Goal: Entertainment & Leisure: Browse casually

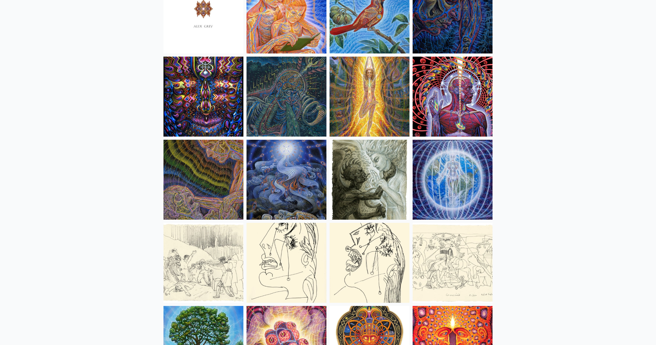
scroll to position [3249, 0]
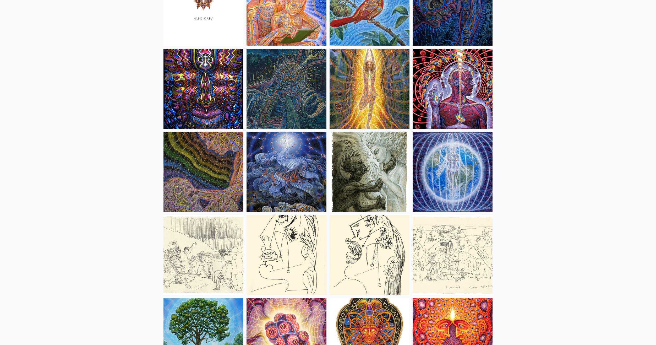
click at [434, 93] on img at bounding box center [453, 89] width 80 height 80
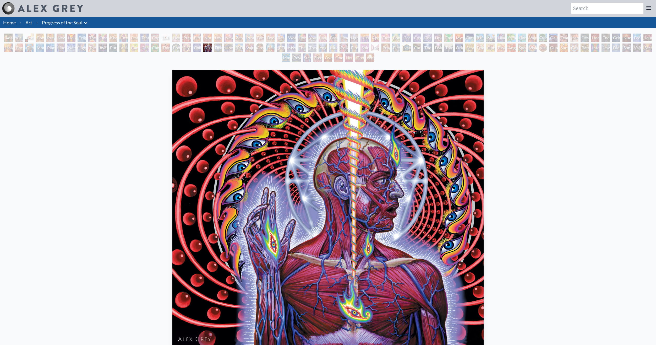
click at [94, 119] on div "Dissectional Art for Tool's Lateralus CD 2001, ink on paper & acrylic on acetat…" at bounding box center [328, 238] width 648 height 341
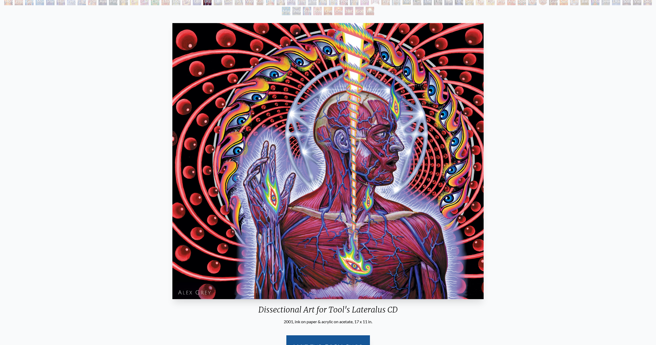
scroll to position [52, 0]
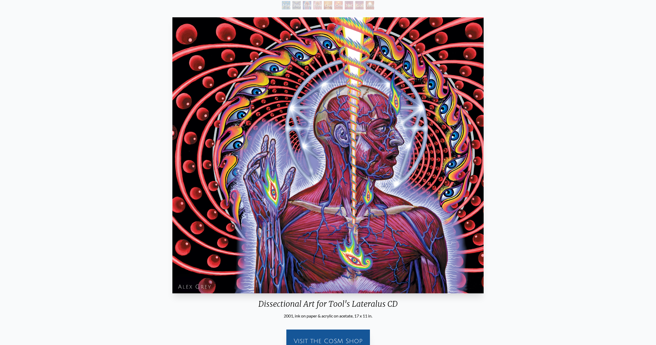
click at [320, 192] on img "82 / 133" at bounding box center [328, 155] width 312 height 276
click at [315, 221] on img "82 / 133" at bounding box center [328, 155] width 312 height 276
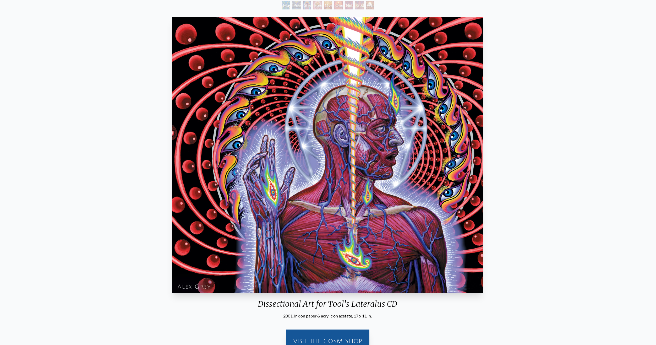
click at [373, 162] on img "82 / 133" at bounding box center [328, 155] width 312 height 276
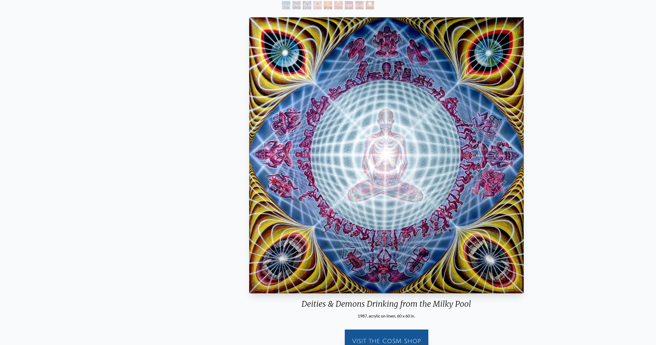
click at [240, 168] on div "Deities & Demons Drinking from the Milky Pool 1987, acrylic on linen, 60 x 60 i…" at bounding box center [387, 185] width 648 height 341
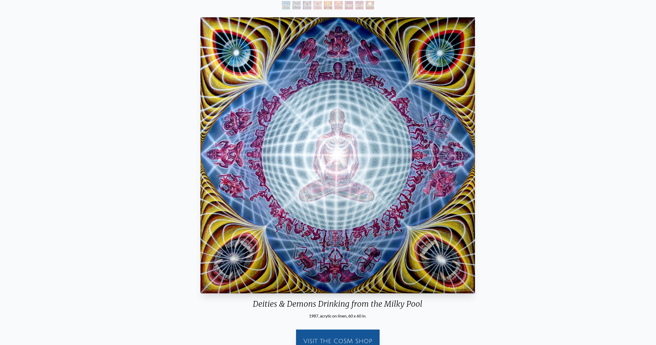
click at [249, 166] on img "83 / 133" at bounding box center [337, 155] width 275 height 276
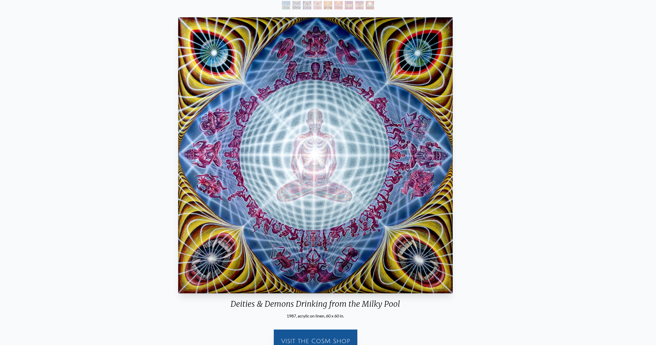
click at [221, 167] on img "83 / 133" at bounding box center [315, 155] width 275 height 276
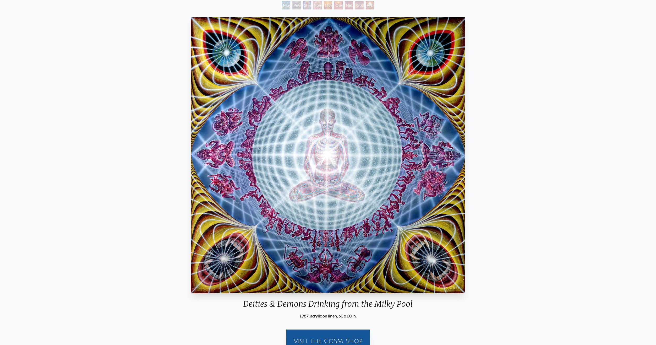
click at [221, 167] on img "83 / 133" at bounding box center [328, 155] width 275 height 276
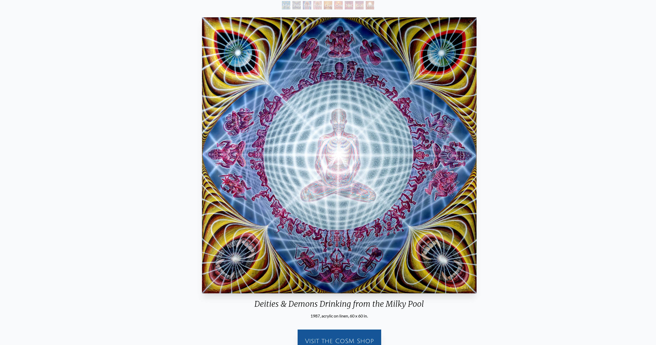
click at [250, 167] on img "83 / 133" at bounding box center [339, 155] width 275 height 276
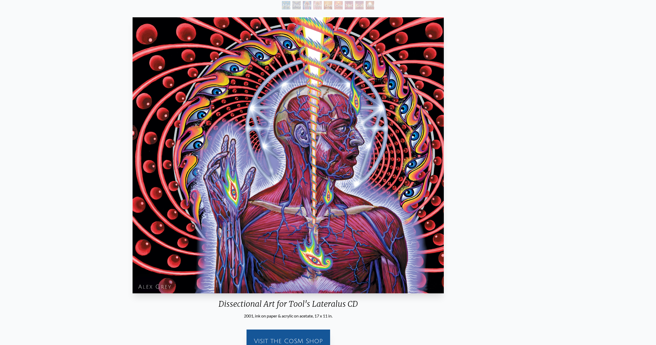
click at [139, 178] on img "82 / 133" at bounding box center [289, 155] width 312 height 276
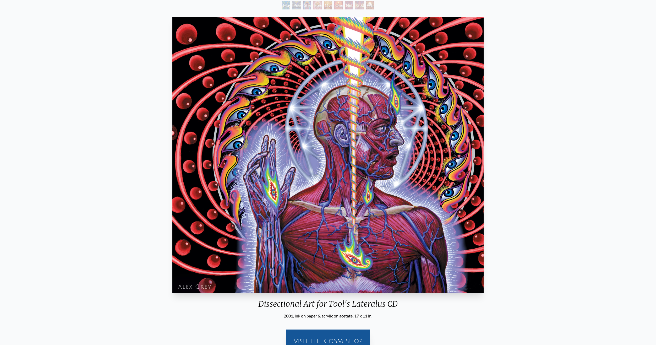
click at [172, 184] on img "82 / 133" at bounding box center [328, 155] width 312 height 276
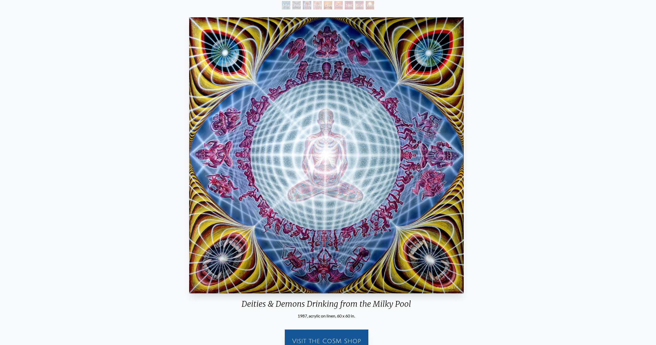
click at [6, 192] on div "Deities & Demons Drinking from the Milky Pool 1987, acrylic on linen, 60 x 60 i…" at bounding box center [327, 185] width 648 height 341
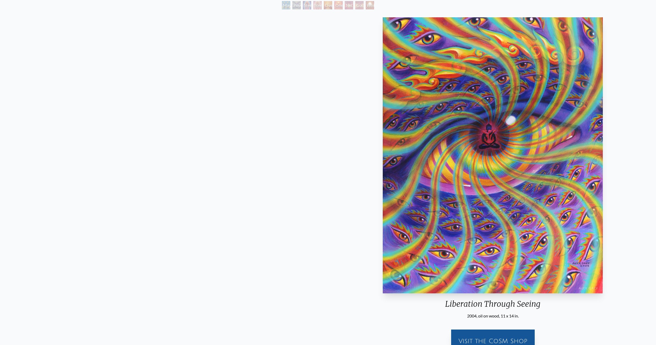
click at [405, 188] on div "Liberation Through Seeing 2004, oil on wood, 11 x 14 in. Visit the CoSM Shop" at bounding box center [493, 185] width 648 height 341
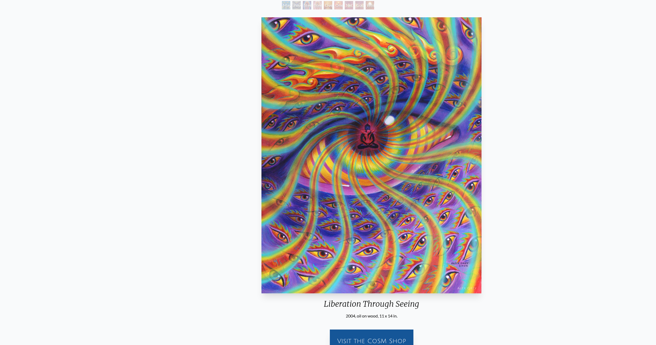
click at [656, 172] on html "Art Writings About" at bounding box center [328, 185] width 656 height 474
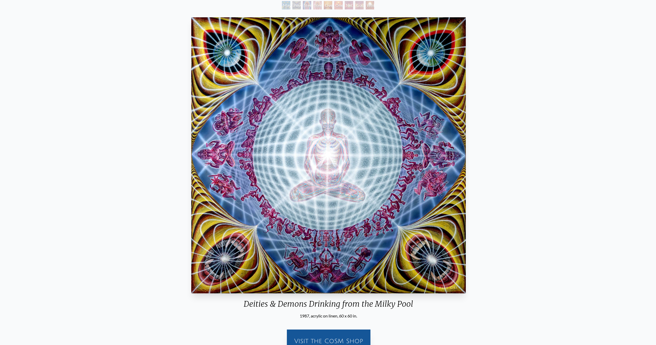
click at [656, 174] on html "Art Writings About" at bounding box center [328, 185] width 656 height 474
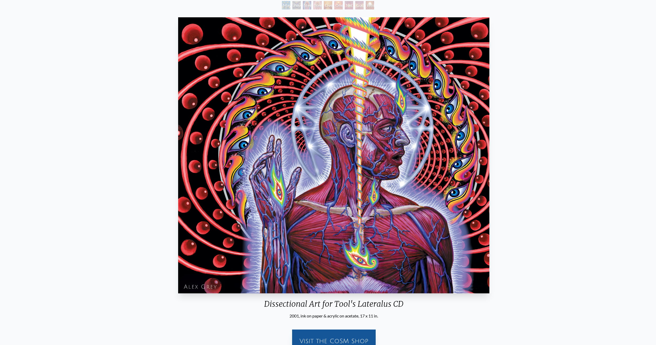
click at [490, 170] on img "82 / 133" at bounding box center [334, 155] width 312 height 276
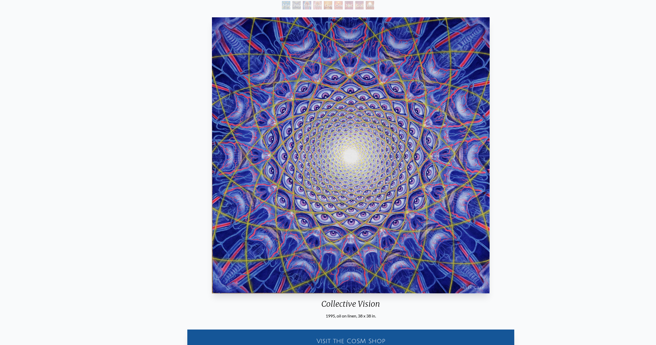
click at [419, 167] on img "81 / 133" at bounding box center [350, 155] width 277 height 276
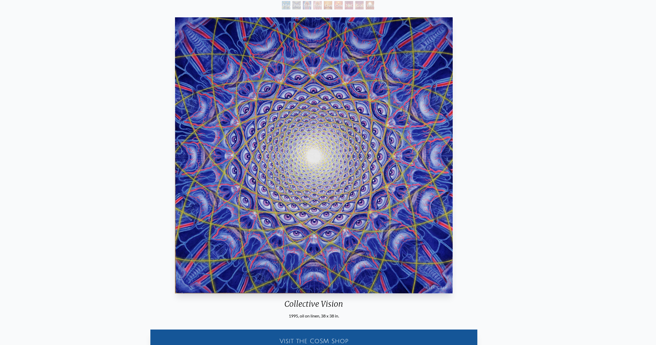
click at [401, 170] on img "81 / 133" at bounding box center [313, 155] width 277 height 276
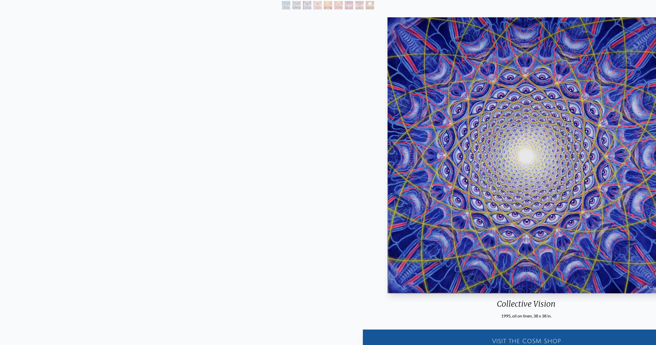
click at [531, 161] on img "81 / 133" at bounding box center [526, 155] width 277 height 276
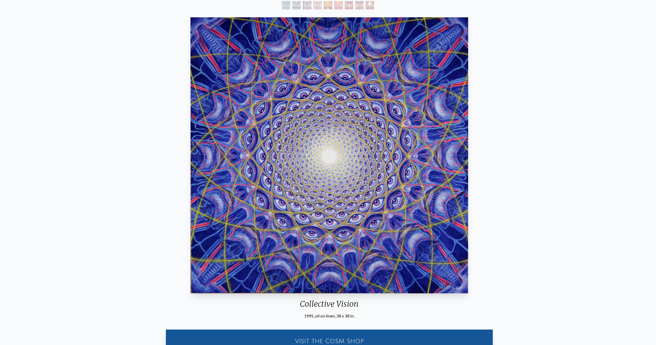
click at [468, 157] on img "81 / 133" at bounding box center [328, 155] width 277 height 276
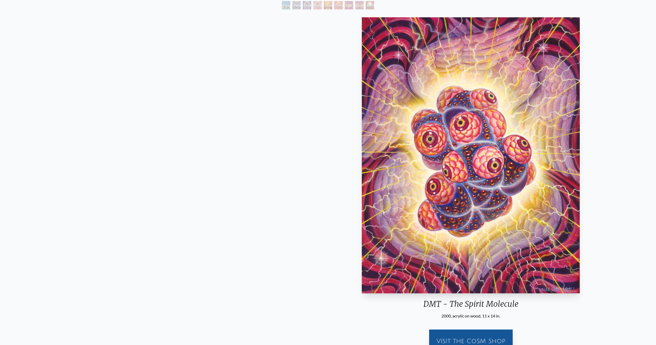
click at [580, 166] on img "80 / 133" at bounding box center [471, 155] width 218 height 276
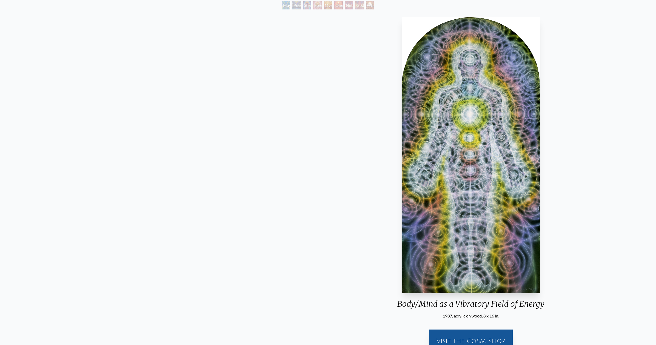
click at [549, 167] on div "Body/Mind as a Vibratory Field of Energy 1987, acrylic on wood, 8 x 16 in." at bounding box center [471, 167] width 156 height 304
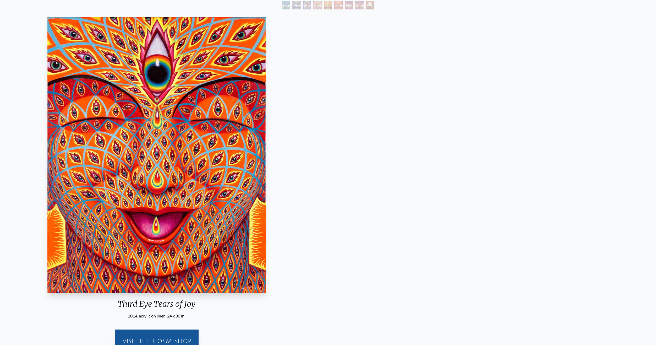
click at [184, 178] on div "Third Eye Tears of Joy 2014, acrylic on linen, 24 x 30 in. Visit the CoSM Shop" at bounding box center [157, 185] width 648 height 341
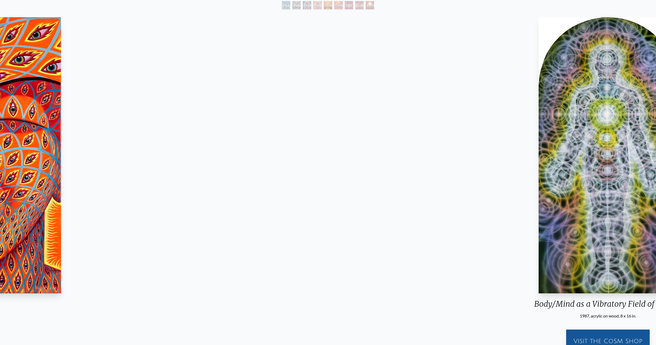
click at [0, 189] on html "Art Writings About" at bounding box center [328, 185] width 656 height 474
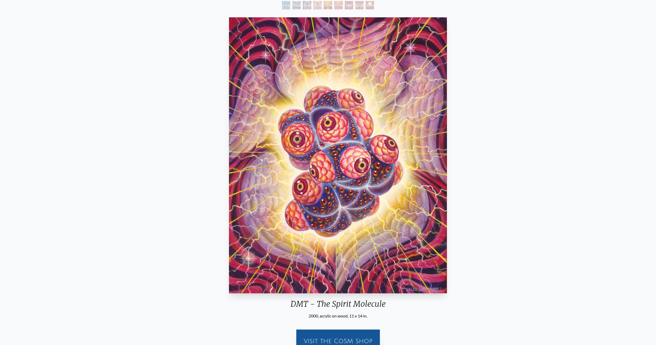
click at [0, 173] on html "Art Writings About" at bounding box center [328, 185] width 656 height 474
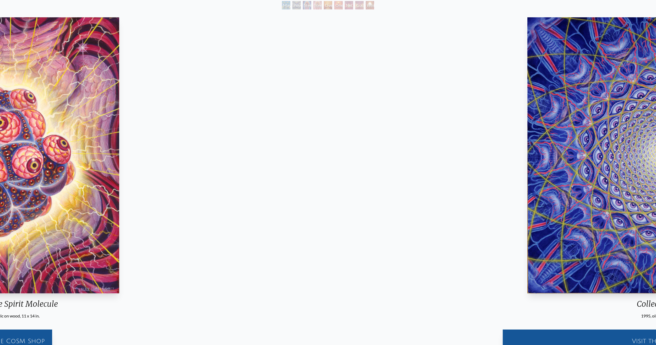
click at [0, 161] on html "Art Writings About" at bounding box center [328, 185] width 656 height 474
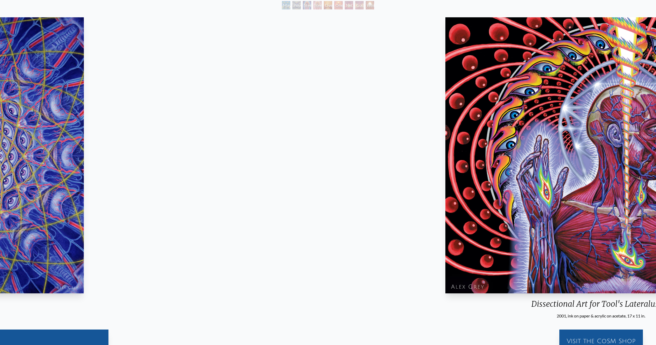
click at [0, 163] on html "Art Writings About" at bounding box center [328, 243] width 656 height 591
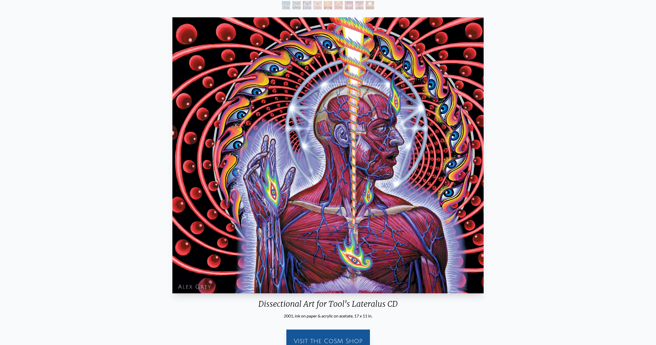
scroll to position [31, 0]
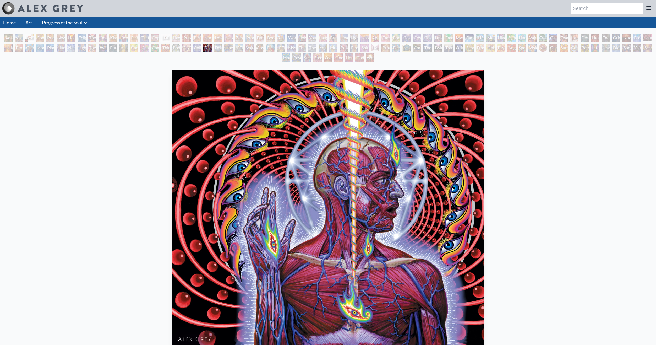
click at [74, 20] on link "Progress of the Soul" at bounding box center [62, 22] width 41 height 7
click at [30, 23] on link "Art" at bounding box center [28, 22] width 7 height 7
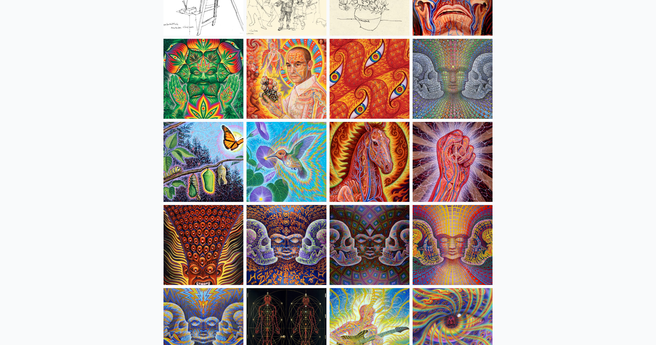
scroll to position [2542, 0]
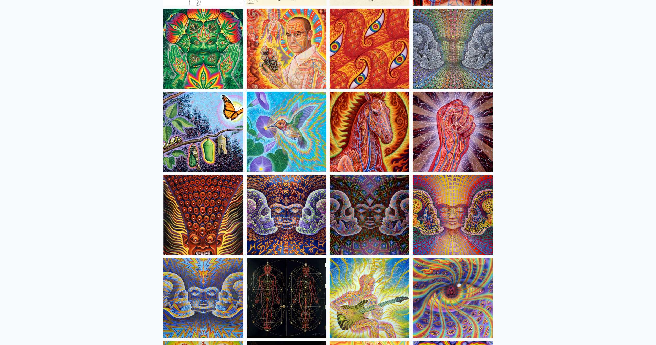
click at [197, 119] on img at bounding box center [204, 132] width 80 height 80
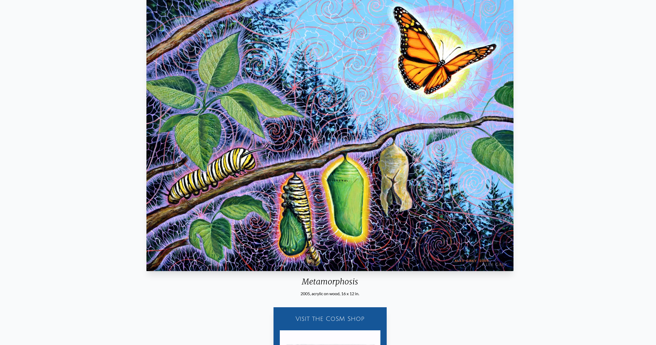
scroll to position [17, 0]
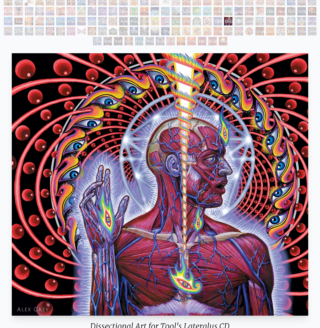
scroll to position [52, 0]
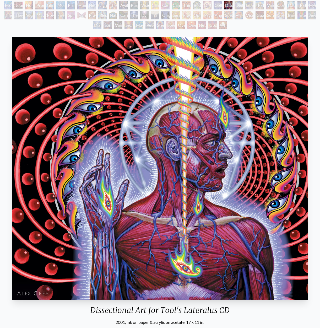
drag, startPoint x: 110, startPoint y: 154, endPoint x: 105, endPoint y: 156, distance: 4.6
